Goal: Information Seeking & Learning: Learn about a topic

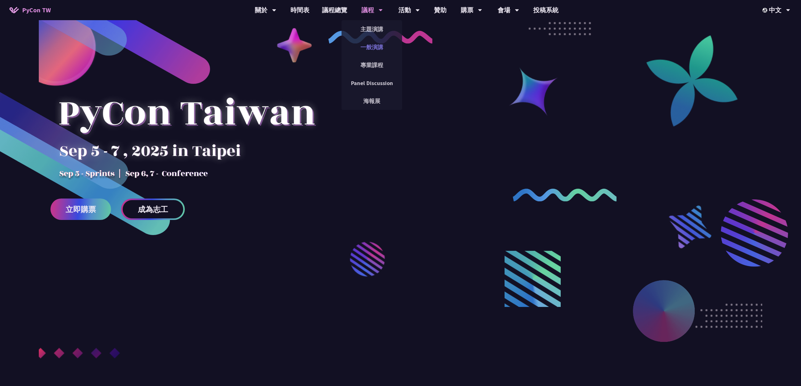
click at [369, 45] on link "一般演講" at bounding box center [371, 47] width 61 height 15
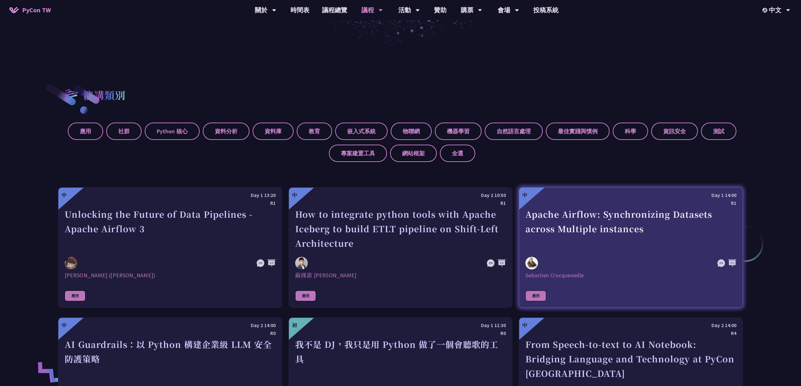
scroll to position [280, 0]
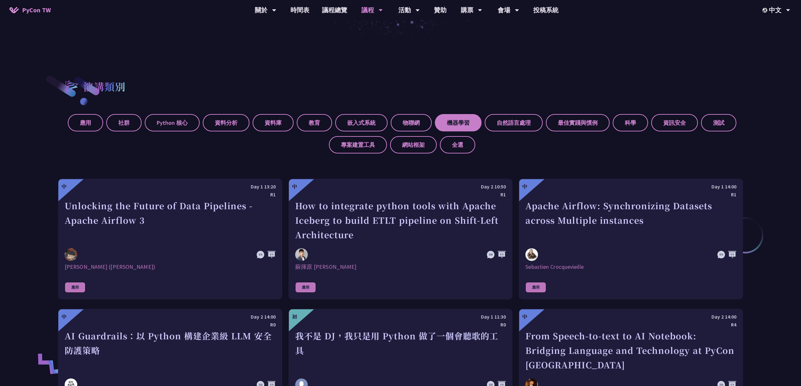
click at [466, 125] on label "機器學習" at bounding box center [458, 122] width 47 height 17
click at [0, 0] on input "機器學習" at bounding box center [0, 0] width 0 height 0
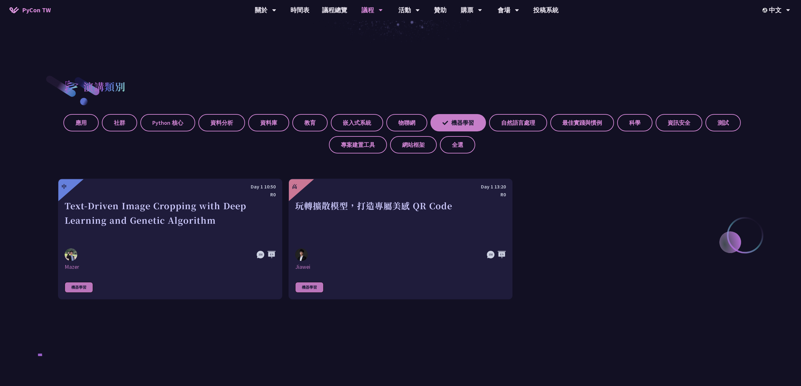
click at [466, 125] on label "機器學習" at bounding box center [457, 122] width 55 height 17
click at [0, 0] on input "機器學習" at bounding box center [0, 0] width 0 height 0
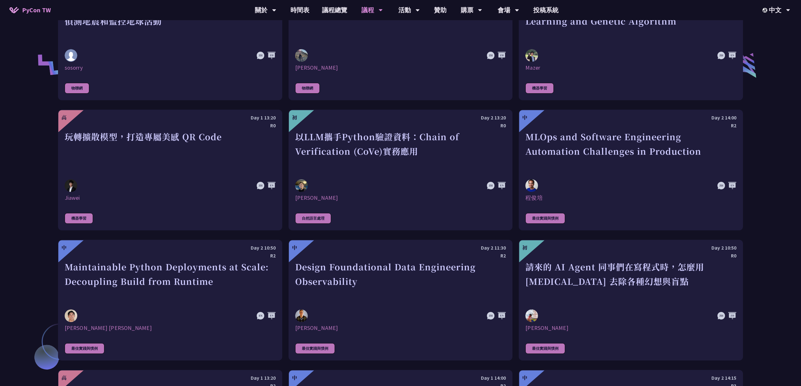
scroll to position [1402, 0]
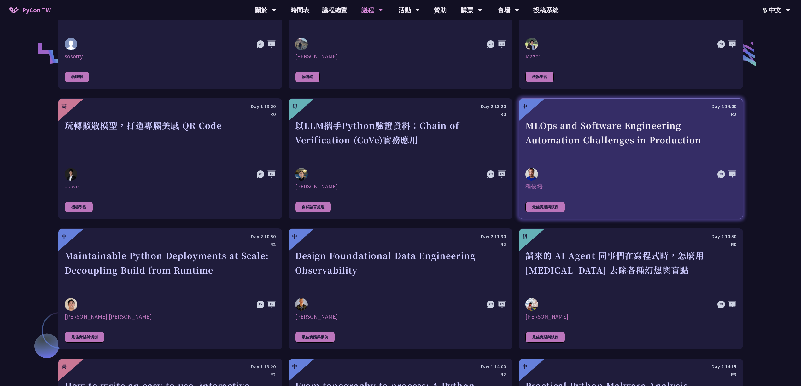
click at [681, 158] on div "MLOps and Software Engineering Automation Challenges in Production" at bounding box center [630, 140] width 211 height 44
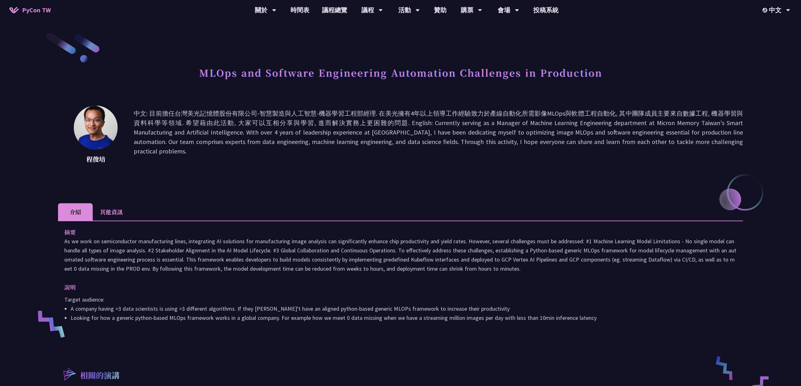
click at [112, 207] on li "其他資訊" at bounding box center [111, 211] width 37 height 17
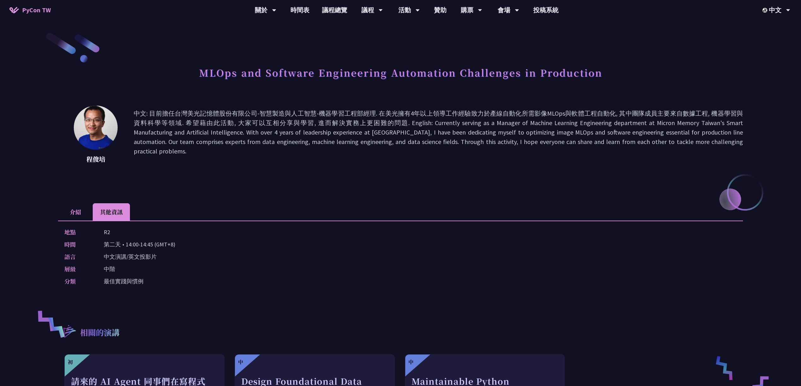
drag, startPoint x: 118, startPoint y: 247, endPoint x: 180, endPoint y: 247, distance: 61.8
click at [179, 247] on div "時間 [DEMOGRAPHIC_DATA] • 14:00-14:45 (GMT+8)" at bounding box center [398, 244] width 669 height 9
click at [147, 255] on p "中文演講/英文投影片" at bounding box center [130, 256] width 53 height 9
drag, startPoint x: 125, startPoint y: 244, endPoint x: 167, endPoint y: 244, distance: 42.2
click at [167, 244] on p "第二天 • 14:00-14:45 (GMT+8)" at bounding box center [140, 244] width 72 height 9
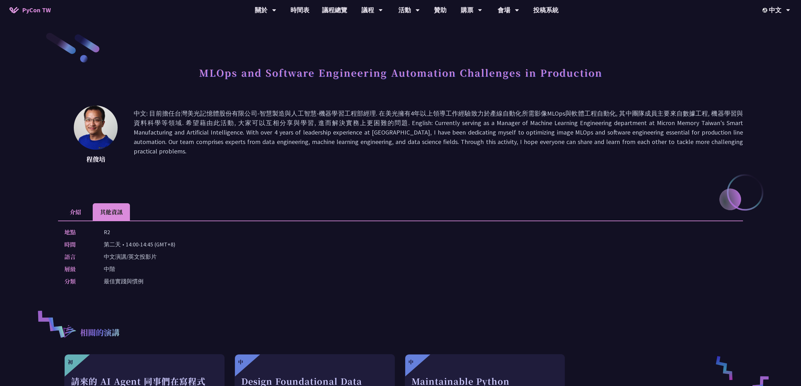
drag, startPoint x: 167, startPoint y: 244, endPoint x: 144, endPoint y: 255, distance: 25.7
click at [167, 244] on p "第二天 • 14:00-14:45 (GMT+8)" at bounding box center [140, 244] width 72 height 9
click at [144, 255] on p "中文演講/英文投影片" at bounding box center [130, 256] width 53 height 9
drag, startPoint x: 111, startPoint y: 258, endPoint x: 129, endPoint y: 278, distance: 27.5
click at [124, 278] on div "地點 R2 時間 [DEMOGRAPHIC_DATA] • 14:00-14:45 (GMT+8) 語言 中文演講/英文投影片 層級 中階 分類 最佳實踐與慣例" at bounding box center [400, 258] width 685 height 75
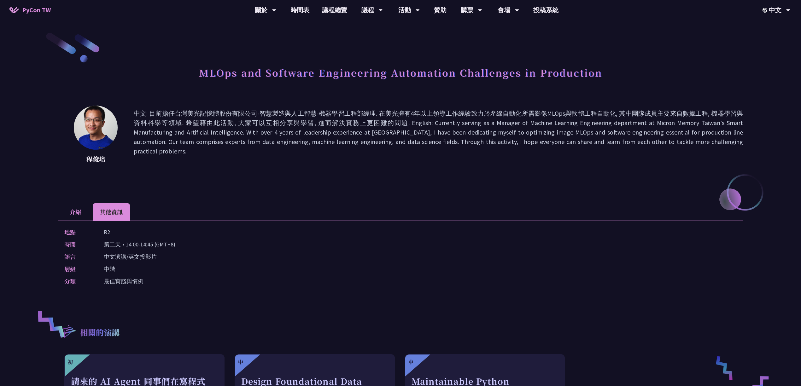
click at [129, 279] on p "最佳實踐與慣例" at bounding box center [124, 281] width 40 height 9
drag, startPoint x: 108, startPoint y: 280, endPoint x: 132, endPoint y: 279, distance: 24.6
click at [126, 279] on p "最佳實踐與慣例" at bounding box center [124, 281] width 40 height 9
click at [132, 279] on p "最佳實踐與慣例" at bounding box center [124, 281] width 40 height 9
drag, startPoint x: 72, startPoint y: 207, endPoint x: 79, endPoint y: 207, distance: 6.6
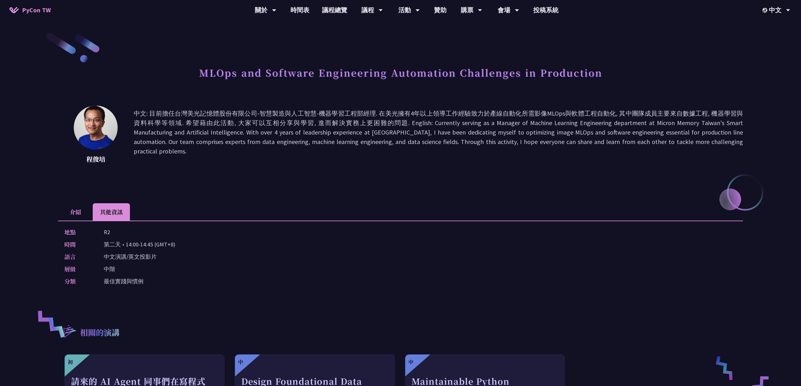
click at [71, 207] on li "介紹" at bounding box center [75, 211] width 35 height 17
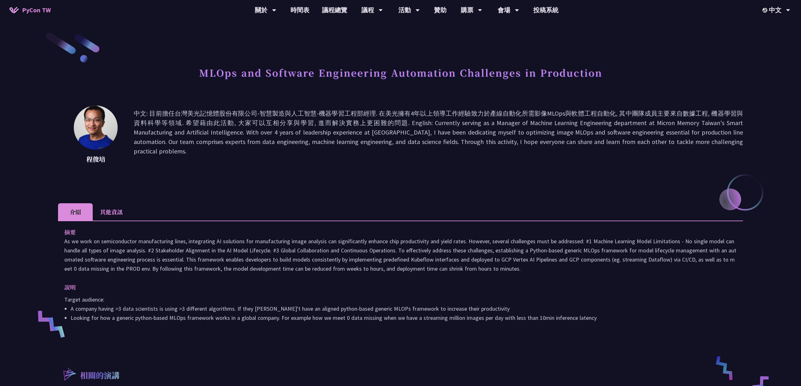
click at [218, 129] on p "中文: 目前擔任台灣美光記憶體股份有限公司-智慧製造與人工智慧-機器學習工程部經理. 在美光擁有4年以上領導工作經驗致力於產線自動化所需影像MLOps與軟體工…" at bounding box center [438, 137] width 609 height 57
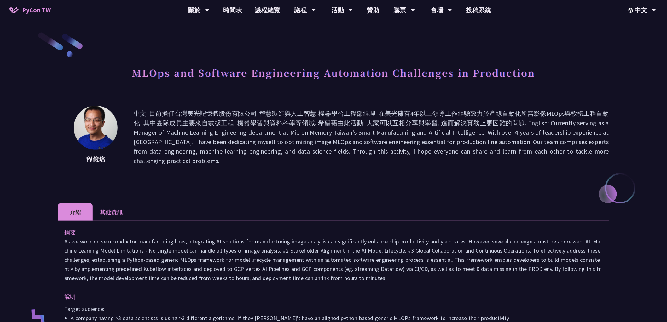
scroll to position [58, 0]
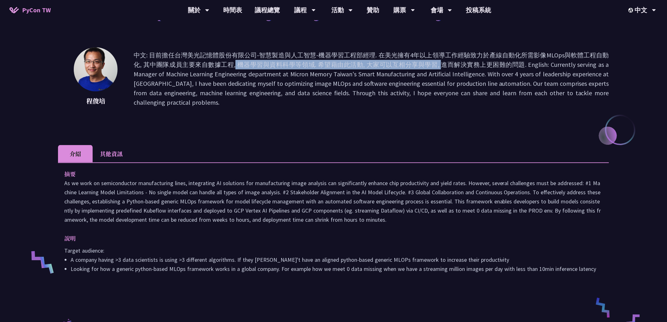
drag, startPoint x: 141, startPoint y: 63, endPoint x: 360, endPoint y: 63, distance: 219.4
click at [359, 63] on p "中文: 目前擔任台灣美光記憶體股份有限公司-智慧製造與人工智慧-機器學習工程部經理. 在美光擁有4年以上領導工作經驗致力於產線自動化所需影像MLOps與軟體工…" at bounding box center [371, 78] width 475 height 57
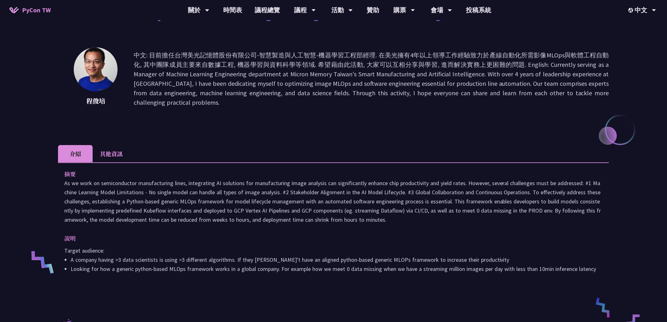
click at [365, 63] on p "中文: 目前擔任台灣美光記憶體股份有限公司-智慧製造與人工智慧-機器學習工程部經理. 在美光擁有4年以上領導工作經驗致力於產線自動化所需影像MLOps與軟體工…" at bounding box center [371, 78] width 475 height 57
drag, startPoint x: 396, startPoint y: 64, endPoint x: 500, endPoint y: 64, distance: 103.7
click at [468, 64] on p "中文: 目前擔任台灣美光記憶體股份有限公司-智慧製造與人工智慧-機器學習工程部經理. 在美光擁有4年以上領導工作經驗致力於產線自動化所需影像MLOps與軟體工…" at bounding box center [371, 78] width 475 height 57
click at [500, 64] on p "中文: 目前擔任台灣美光記憶體股份有限公司-智慧製造與人工智慧-機器學習工程部經理. 在美光擁有4年以上領導工作經驗致力於產線自動化所需影像MLOps與軟體工…" at bounding box center [371, 78] width 475 height 57
drag, startPoint x: 531, startPoint y: 76, endPoint x: 535, endPoint y: 83, distance: 8.5
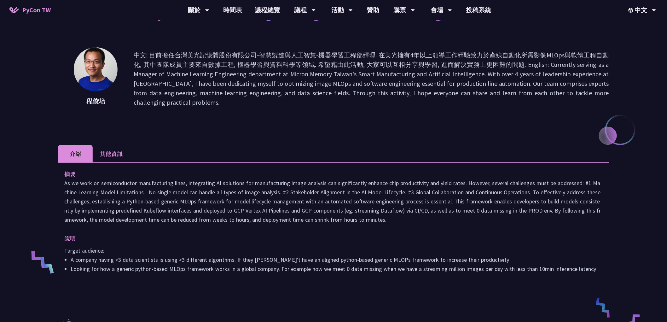
click at [531, 76] on p "中文: 目前擔任台灣美光記憶體股份有限公司-智慧製造與人工智慧-機器學習工程部經理. 在美光擁有4年以上領導工作經驗致力於產線自動化所需影像MLOps與軟體工…" at bounding box center [371, 78] width 475 height 57
click at [541, 107] on p "中文: 目前擔任台灣美光記憶體股份有限公司-智慧製造與人工智慧-機器學習工程部經理. 在美光擁有4年以上領導工作經驗致力於產線自動化所需影像MLOps與軟體工…" at bounding box center [371, 78] width 475 height 57
drag, startPoint x: 434, startPoint y: 64, endPoint x: 501, endPoint y: 64, distance: 66.5
click at [488, 64] on p "中文: 目前擔任台灣美光記憶體股份有限公司-智慧製造與人工智慧-機器學習工程部經理. 在美光擁有4年以上領導工作經驗致力於產線自動化所需影像MLOps與軟體工…" at bounding box center [371, 78] width 475 height 57
click at [513, 64] on p "中文: 目前擔任台灣美光記憶體股份有限公司-智慧製造與人工智慧-機器學習工程部經理. 在美光擁有4年以上領導工作經驗致力於產線自動化所需影像MLOps與軟體工…" at bounding box center [371, 78] width 475 height 57
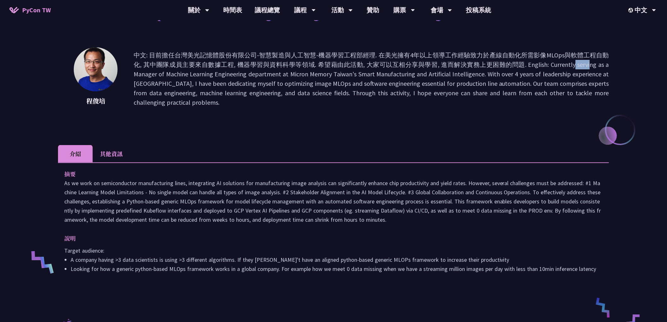
drag, startPoint x: 537, startPoint y: 64, endPoint x: 578, endPoint y: 86, distance: 46.5
click at [573, 82] on p "中文: 目前擔任台灣美光記憶體股份有限公司-智慧製造與人工智慧-機器學習工程部經理. 在美光擁有4年以上領導工作經驗致力於產線自動化所需影像MLOps與軟體工…" at bounding box center [371, 78] width 475 height 57
click at [582, 92] on p "中文: 目前擔任台灣美光記憶體股份有限公司-智慧製造與人工智慧-機器學習工程部經理. 在美光擁有4年以上領導工作經驗致力於產線自動化所需影像MLOps與軟體工…" at bounding box center [371, 78] width 475 height 57
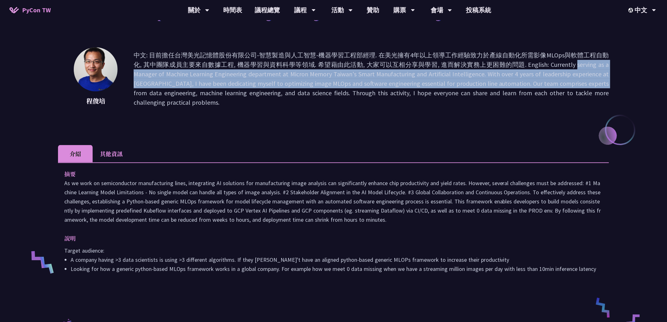
drag, startPoint x: 540, startPoint y: 64, endPoint x: 572, endPoint y: 84, distance: 38.0
click at [571, 84] on p "中文: 目前擔任台灣美光記憶體股份有限公司-智慧製造與人工智慧-機器學習工程部經理. 在美光擁有4年以上領導工作經驗致力於產線自動化所需影像MLOps與軟體工…" at bounding box center [371, 78] width 475 height 57
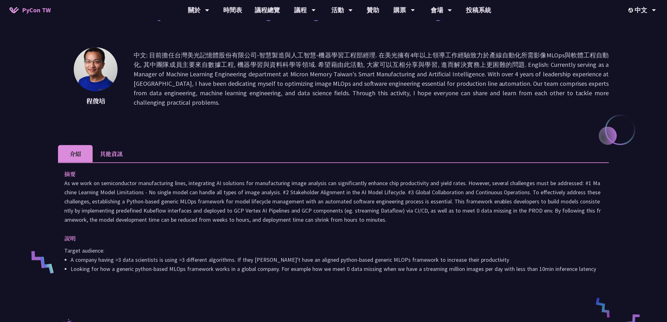
click at [572, 84] on p "中文: 目前擔任台灣美光記憶體股份有限公司-智慧製造與人工智慧-機器學習工程部經理. 在美光擁有4年以上領導工作經驗致力於產線自動化所需影像MLOps與軟體工…" at bounding box center [371, 78] width 475 height 57
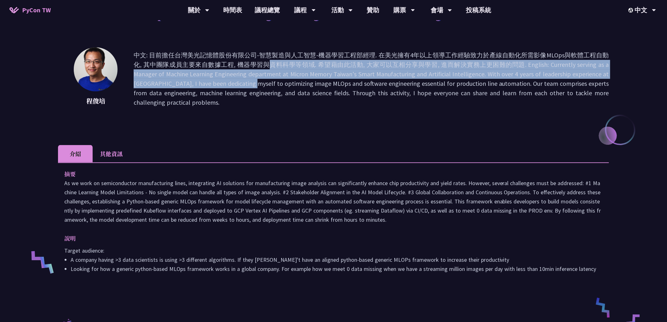
drag, startPoint x: 168, startPoint y: 68, endPoint x: 247, endPoint y: 94, distance: 83.7
click at [227, 92] on p "中文: 目前擔任台灣美光記憶體股份有限公司-智慧製造與人工智慧-機器學習工程部經理. 在美光擁有4年以上領導工作經驗致力於產線自動化所需影像MLOps與軟體工…" at bounding box center [371, 78] width 475 height 57
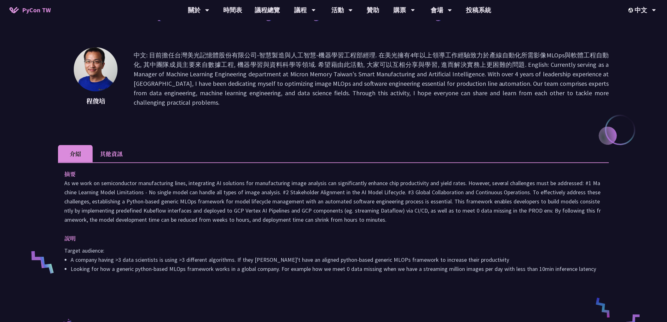
click at [248, 94] on p "中文: 目前擔任台灣美光記憶體股份有限公司-智慧製造與人工智慧-機器學習工程部經理. 在美光擁有4年以上領導工作經驗致力於產線自動化所需影像MLOps與軟體工…" at bounding box center [371, 78] width 475 height 57
drag, startPoint x: 165, startPoint y: 71, endPoint x: 349, endPoint y: 84, distance: 184.6
click at [311, 81] on p "中文: 目前擔任台灣美光記憶體股份有限公司-智慧製造與人工智慧-機器學習工程部經理. 在美光擁有4年以上領導工作經驗致力於產線自動化所需影像MLOps與軟體工…" at bounding box center [371, 78] width 475 height 57
click at [369, 84] on p "中文: 目前擔任台灣美光記憶體股份有限公司-智慧製造與人工智慧-機器學習工程部經理. 在美光擁有4年以上領導工作經驗致力於產線自動化所需影像MLOps與軟體工…" at bounding box center [371, 78] width 475 height 57
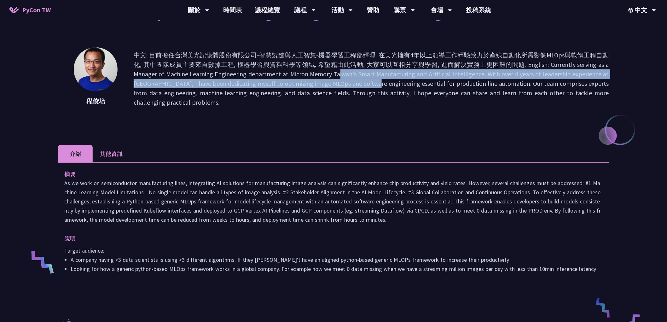
drag, startPoint x: 286, startPoint y: 75, endPoint x: 426, endPoint y: 89, distance: 140.4
click at [362, 84] on p "中文: 目前擔任台灣美光記憶體股份有限公司-智慧製造與人工智慧-機器學習工程部經理. 在美光擁有4年以上領導工作經驗致力於產線自動化所需影像MLOps與軟體工…" at bounding box center [371, 78] width 475 height 57
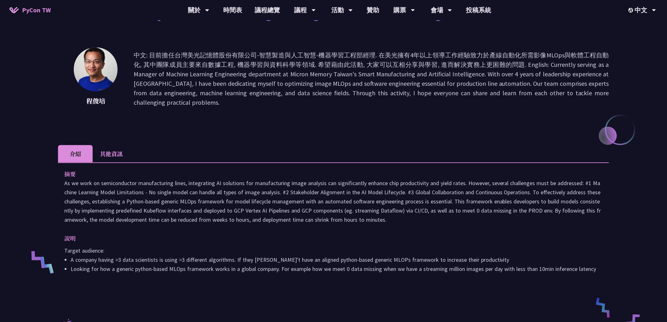
click at [431, 89] on p "中文: 目前擔任台灣美光記憶體股份有限公司-智慧製造與人工智慧-機器學習工程部經理. 在美光擁有4年以上領導工作經驗致力於產線自動化所需影像MLOps與軟體工…" at bounding box center [371, 78] width 475 height 57
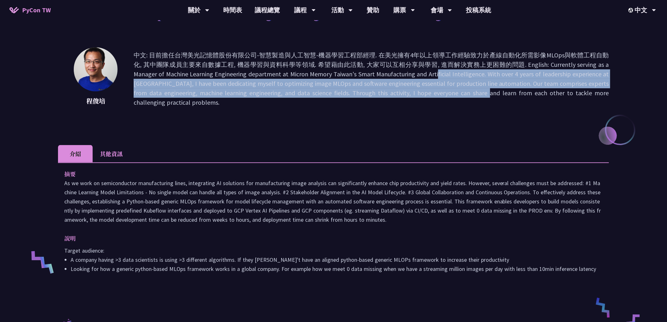
drag, startPoint x: 399, startPoint y: 73, endPoint x: 411, endPoint y: 71, distance: 12.5
click at [380, 63] on p "中文: 目前擔任台灣美光記憶體股份有限公司-智慧製造與人工智慧-機器學習工程部經理. 在美光擁有4年以上領導工作經驗致力於產線自動化所需影像MLOps與軟體工…" at bounding box center [371, 78] width 475 height 57
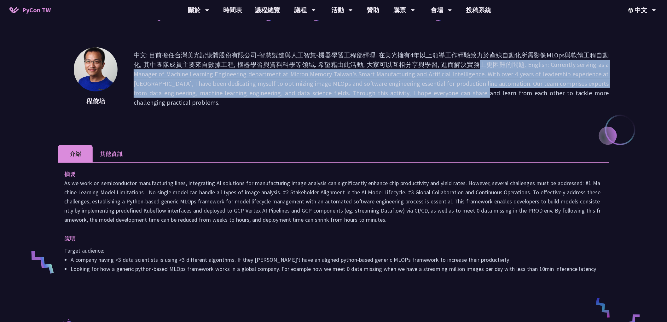
click at [497, 79] on p "中文: 目前擔任台灣美光記憶體股份有限公司-智慧製造與人工智慧-機器學習工程部經理. 在美光擁有4年以上領導工作經驗致力於產線自動化所需影像MLOps與軟體工…" at bounding box center [371, 78] width 475 height 57
drag, startPoint x: 432, startPoint y: 67, endPoint x: 557, endPoint y: 95, distance: 127.8
click at [530, 92] on p "中文: 目前擔任台灣美光記憶體股份有限公司-智慧製造與人工智慧-機器學習工程部經理. 在美光擁有4年以上領導工作經驗致力於產線自動化所需影像MLOps與軟體工…" at bounding box center [371, 78] width 475 height 57
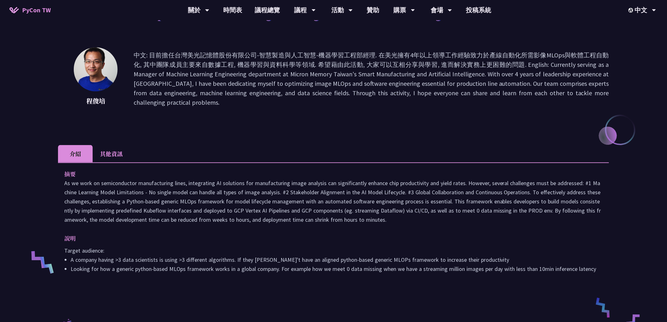
click at [577, 95] on p "中文: 目前擔任台灣美光記憶體股份有限公司-智慧製造與人工智慧-機器學習工程部經理. 在美光擁有4年以上領導工作經驗致力於產線自動化所需影像MLOps與軟體工…" at bounding box center [371, 78] width 475 height 57
drag, startPoint x: 526, startPoint y: 91, endPoint x: 556, endPoint y: 99, distance: 32.0
click at [555, 100] on p "中文: 目前擔任台灣美光記憶體股份有限公司-智慧製造與人工智慧-機器學習工程部經理. 在美光擁有4年以上領導工作經驗致力於產線自動化所需影像MLOps與軟體工…" at bounding box center [371, 78] width 475 height 57
drag, startPoint x: 556, startPoint y: 99, endPoint x: 579, endPoint y: 96, distance: 22.7
click at [557, 99] on p "中文: 目前擔任台灣美光記憶體股份有限公司-智慧製造與人工智慧-機器學習工程部經理. 在美光擁有4年以上領導工作經驗致力於產線自動化所需影像MLOps與軟體工…" at bounding box center [371, 78] width 475 height 57
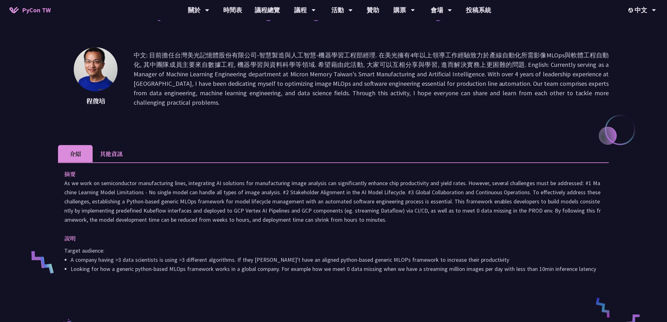
click at [524, 111] on div "[PERSON_NAME]: 目前擔任台灣美光記憶體股份有限公司-智慧製造與人工智慧-機器學習工程部經理. 在美光擁有4年以上領導工作經驗致力於產線自動化所需…" at bounding box center [333, 88] width 551 height 82
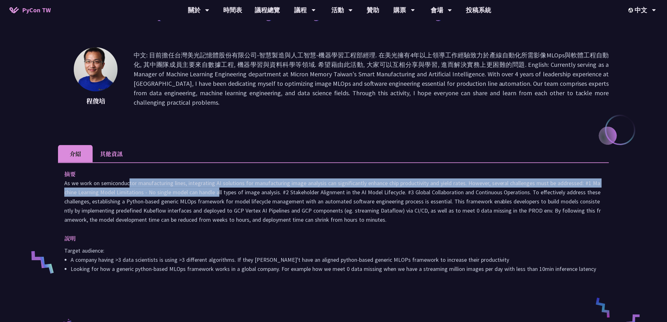
drag, startPoint x: 87, startPoint y: 186, endPoint x: 285, endPoint y: 199, distance: 199.0
click at [187, 196] on p at bounding box center [333, 201] width 538 height 46
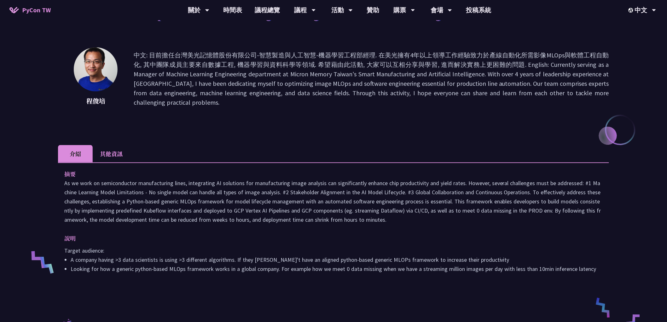
click at [286, 199] on p at bounding box center [333, 201] width 538 height 46
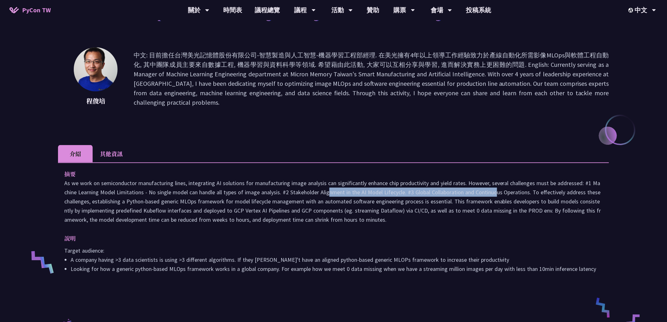
drag, startPoint x: 276, startPoint y: 193, endPoint x: 442, endPoint y: 196, distance: 165.5
click at [440, 195] on p at bounding box center [333, 201] width 538 height 46
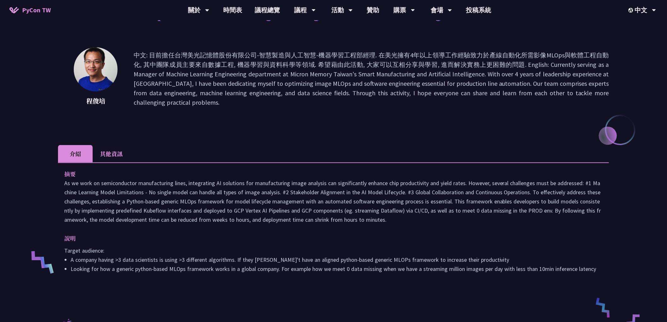
click at [443, 197] on p at bounding box center [333, 201] width 538 height 46
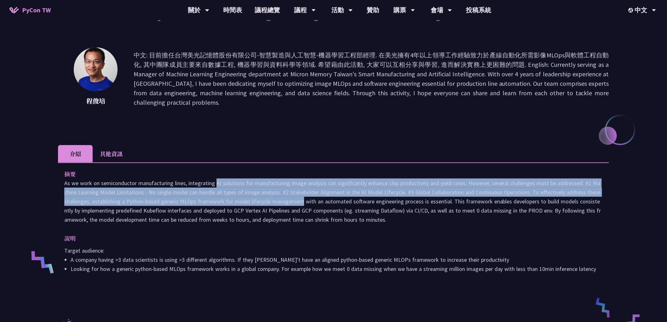
drag, startPoint x: 210, startPoint y: 197, endPoint x: 291, endPoint y: 206, distance: 81.5
click at [291, 206] on p at bounding box center [333, 201] width 538 height 46
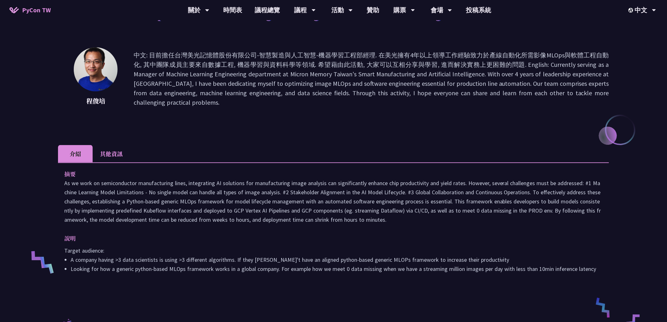
click at [313, 210] on p at bounding box center [333, 201] width 538 height 46
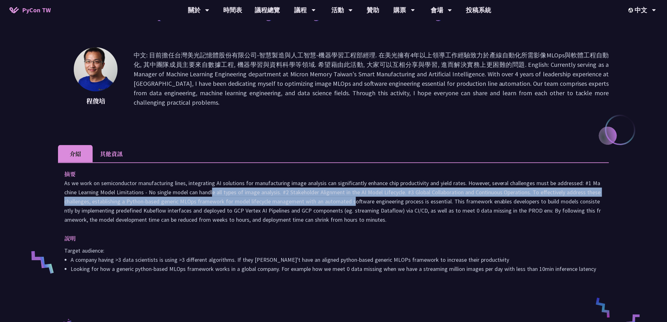
drag, startPoint x: 202, startPoint y: 195, endPoint x: 348, endPoint y: 207, distance: 146.7
click at [316, 204] on p at bounding box center [333, 201] width 538 height 46
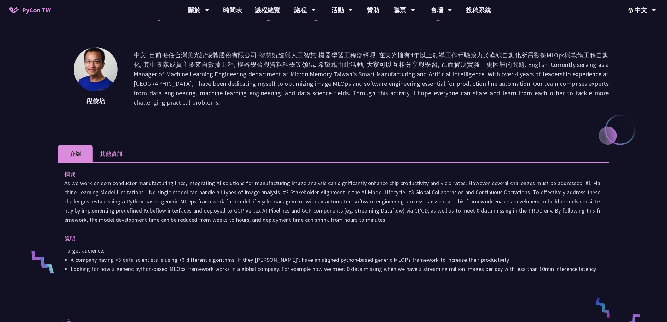
click at [360, 208] on p at bounding box center [333, 201] width 538 height 46
drag, startPoint x: 409, startPoint y: 223, endPoint x: 127, endPoint y: 192, distance: 283.9
click at [128, 192] on p at bounding box center [333, 201] width 538 height 46
click at [125, 192] on p at bounding box center [333, 201] width 538 height 46
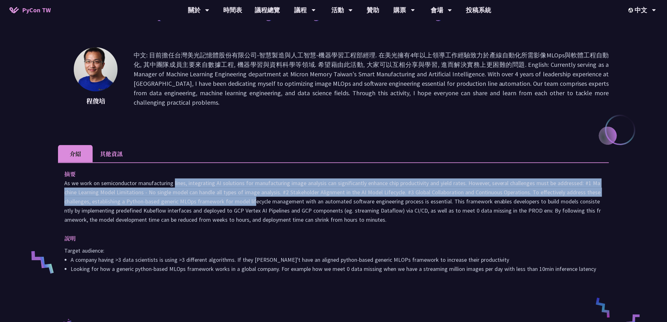
drag, startPoint x: 119, startPoint y: 187, endPoint x: 395, endPoint y: 218, distance: 277.9
click at [329, 212] on p at bounding box center [333, 201] width 538 height 46
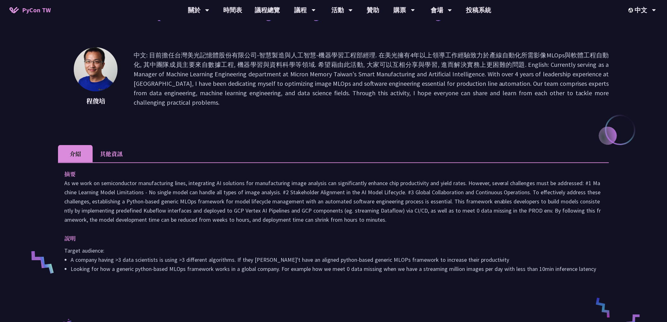
click at [394, 218] on p at bounding box center [333, 201] width 538 height 46
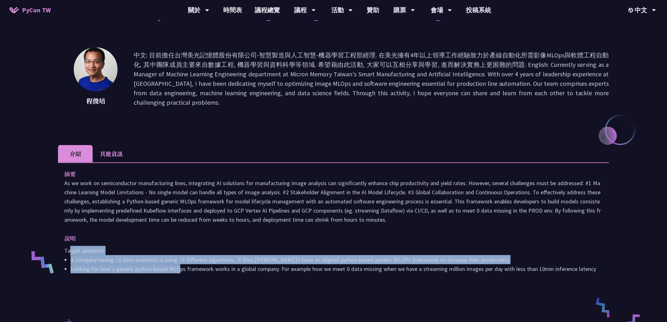
drag, startPoint x: 180, startPoint y: 268, endPoint x: 247, endPoint y: 292, distance: 71.2
click at [241, 289] on div "MLOps and Software Engineering Automation Challenges in Production [PERSON_NAME…" at bounding box center [333, 227] width 551 height 508
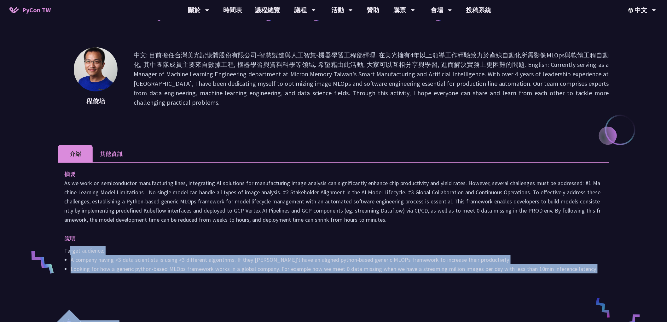
click at [247, 288] on div "摘要 說明 Target audience: A company having >3 data scientists is using >3 differen…" at bounding box center [333, 225] width 551 height 127
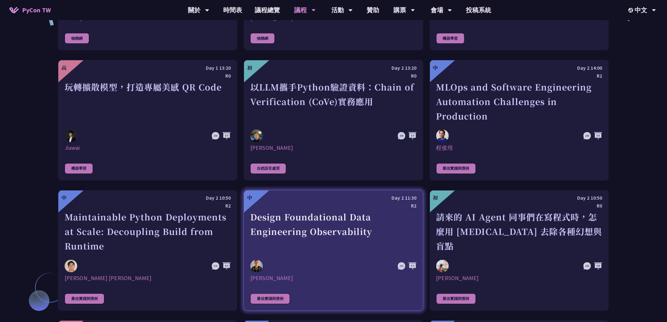
scroll to position [1401, 0]
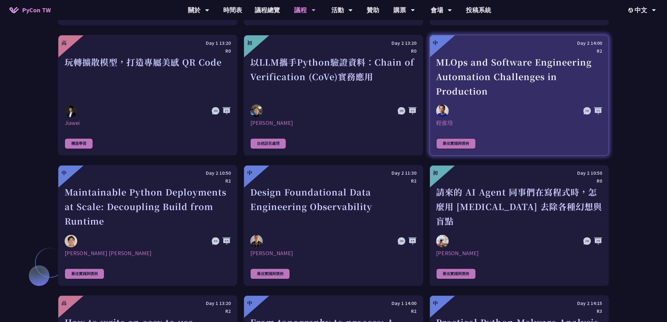
click at [507, 78] on div "MLOps and Software Engineering Automation Challenges in Production" at bounding box center [519, 77] width 166 height 44
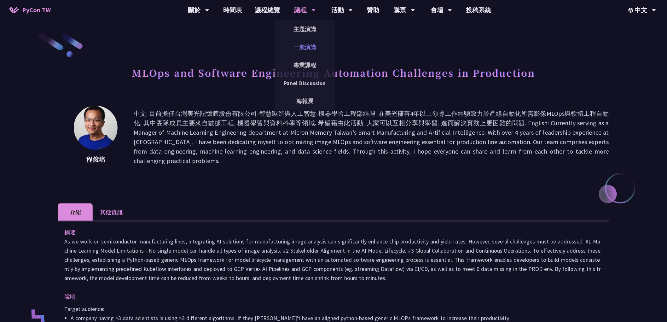
click at [303, 50] on link "一般演講" at bounding box center [305, 47] width 61 height 15
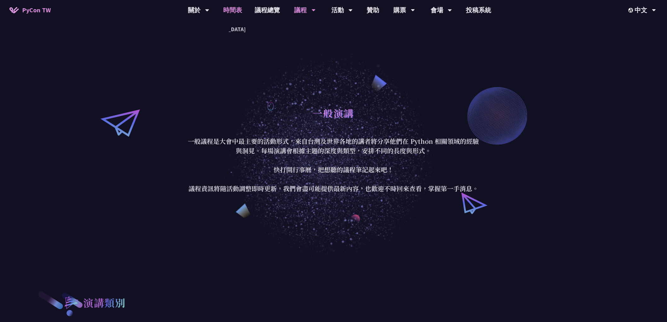
click at [241, 8] on link "時間表" at bounding box center [233, 10] width 32 height 20
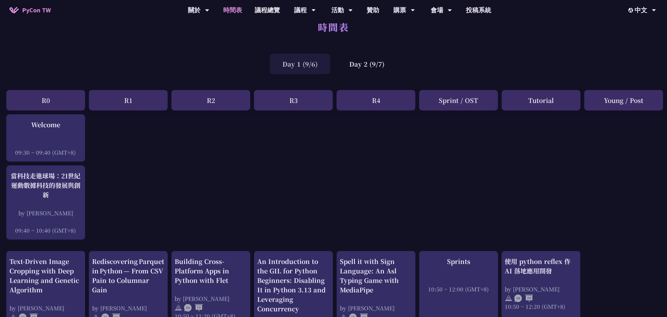
scroll to position [17, 0]
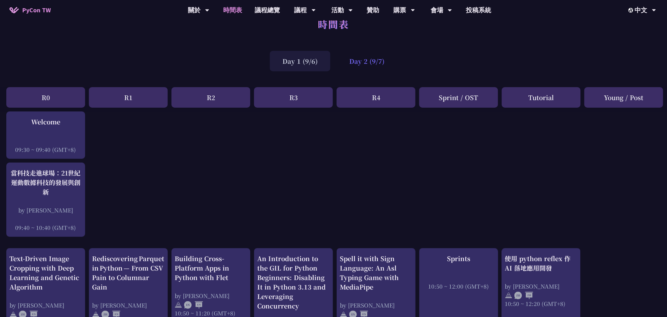
click at [385, 61] on div "Day 2 (9/7)" at bounding box center [367, 61] width 61 height 20
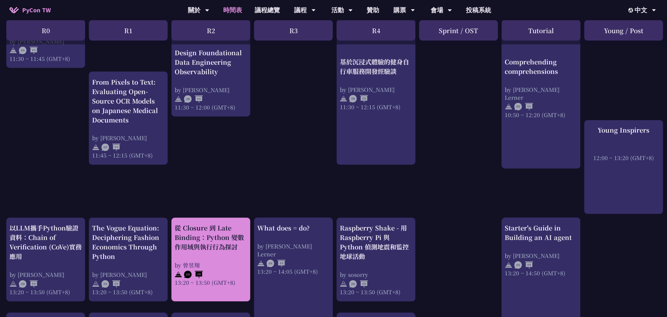
scroll to position [199, 0]
